Goal: Subscribe to service/newsletter

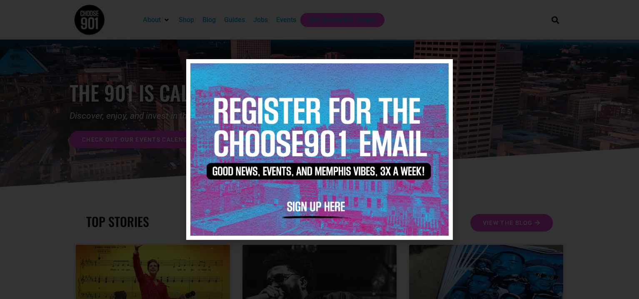
click at [441, 74] on icon "Close" at bounding box center [441, 70] width 6 height 6
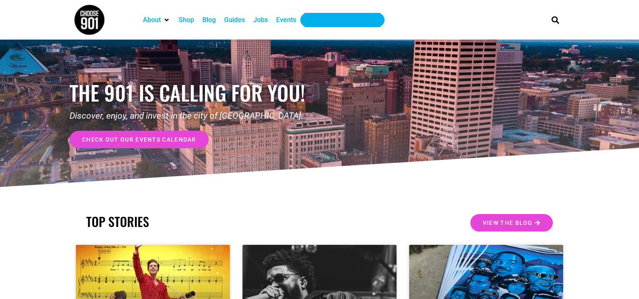
click at [365, 19] on div "Get Choose901 Emails" at bounding box center [342, 20] width 67 height 10
click at [281, 20] on div "Events" at bounding box center [286, 20] width 20 height 10
click at [87, 17] on img at bounding box center [89, 19] width 31 height 31
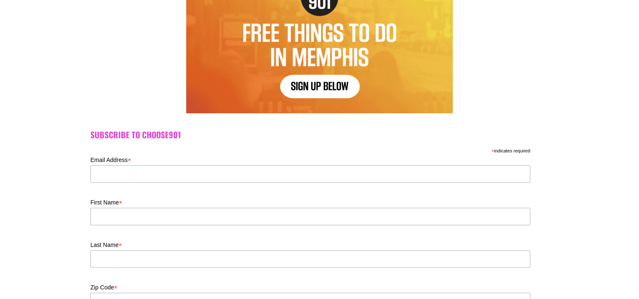
scroll to position [167, 0]
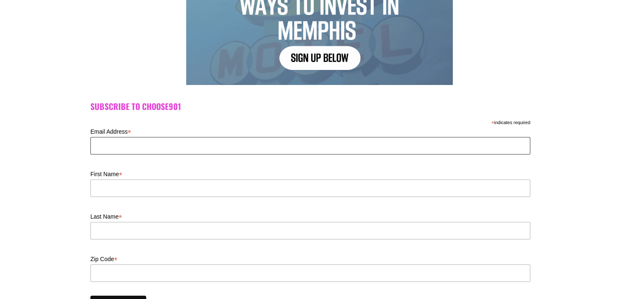
click at [152, 149] on input "Email Address *" at bounding box center [310, 145] width 440 height 17
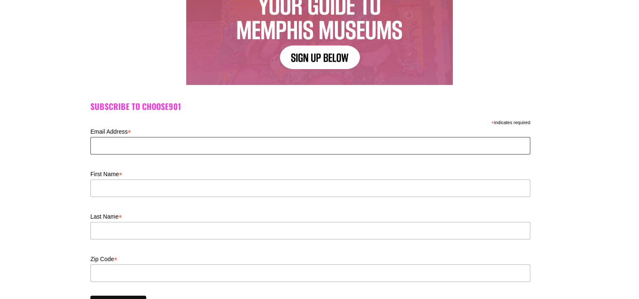
type input "Sharronhobson1214@gmail.com"
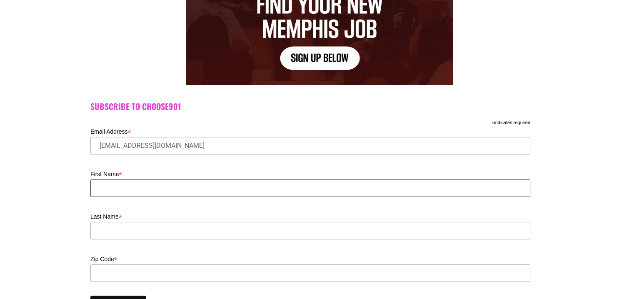
type input "Sharron"
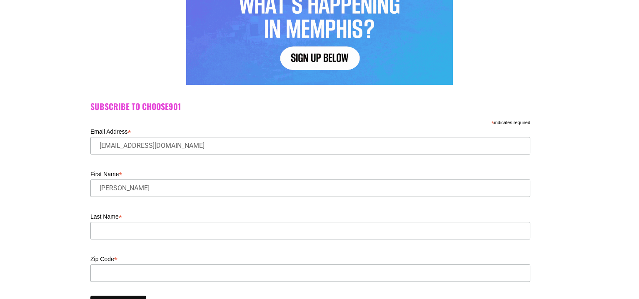
type input "Hobson"
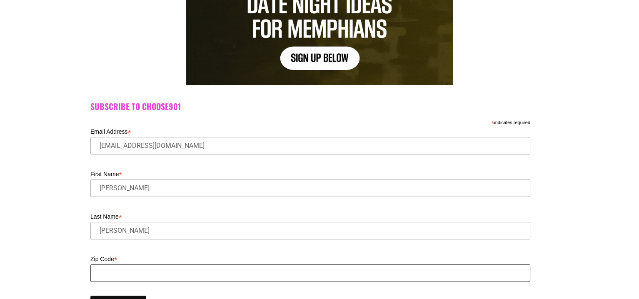
type input "38118"
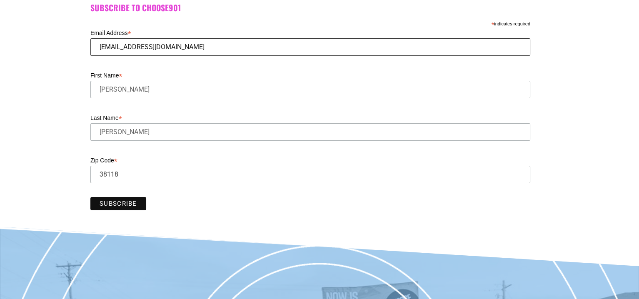
scroll to position [375, 0]
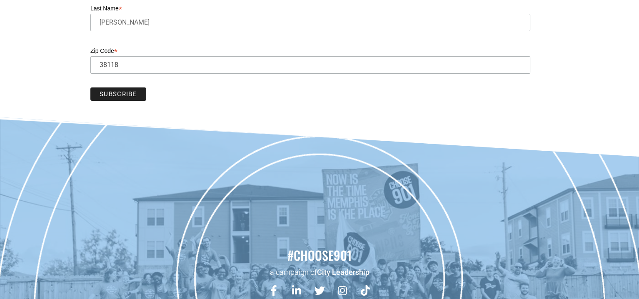
click at [137, 90] on input "Subscribe" at bounding box center [118, 93] width 56 height 13
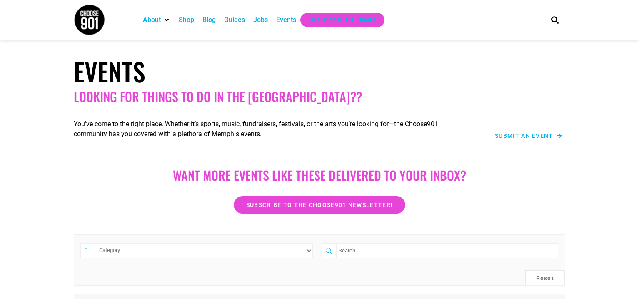
drag, startPoint x: 0, startPoint y: 0, endPoint x: 309, endPoint y: 125, distance: 332.8
click at [309, 243] on select "Category Adults Only Career Comedy Education Family Family Friendly Festival Fi…" at bounding box center [204, 250] width 218 height 15
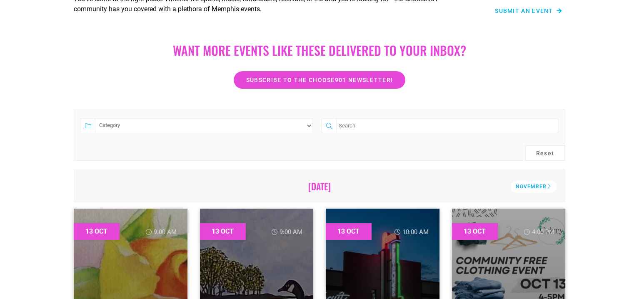
click at [510, 84] on div "Subscribe to the Choose901 newsletter!" at bounding box center [319, 79] width 475 height 17
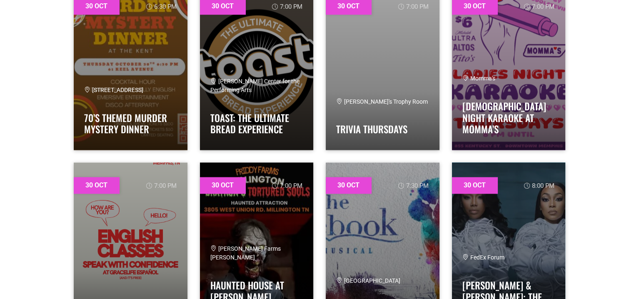
scroll to position [16764, 0]
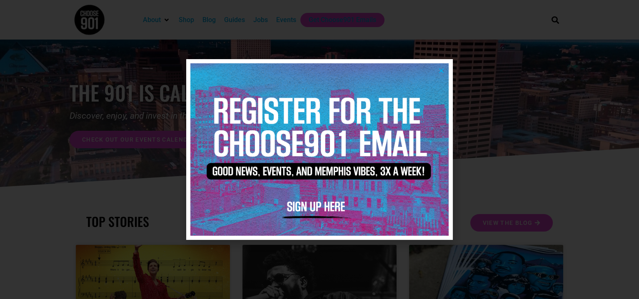
drag, startPoint x: 443, startPoint y: 71, endPoint x: 404, endPoint y: 68, distance: 39.2
click at [442, 71] on icon "Close" at bounding box center [441, 70] width 6 height 6
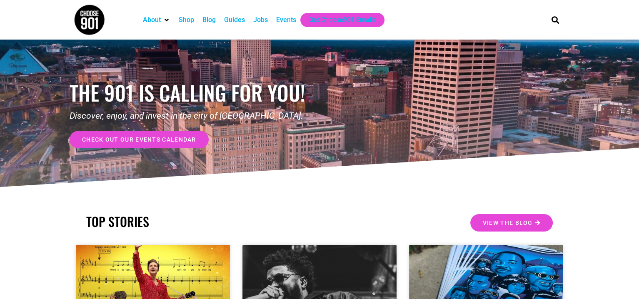
click at [177, 140] on span "check out our events calendar" at bounding box center [139, 140] width 114 height 6
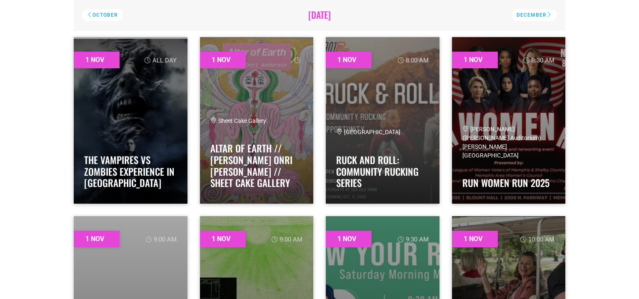
scroll to position [167, 0]
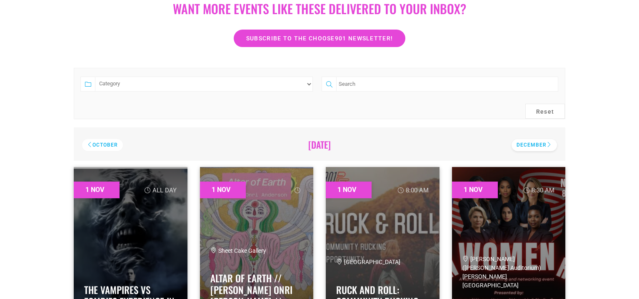
click at [540, 144] on div "December" at bounding box center [533, 145] width 45 height 12
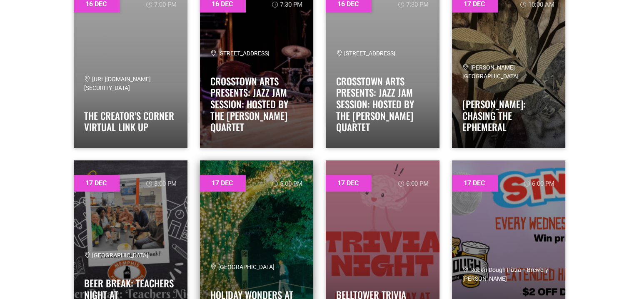
scroll to position [6190, 0]
